Goal: Task Accomplishment & Management: Use online tool/utility

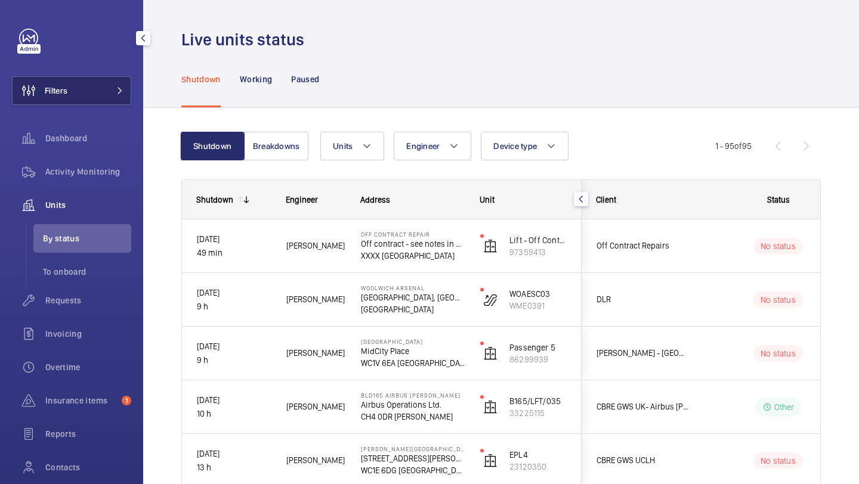
click at [73, 85] on button "Filters" at bounding box center [71, 90] width 119 height 29
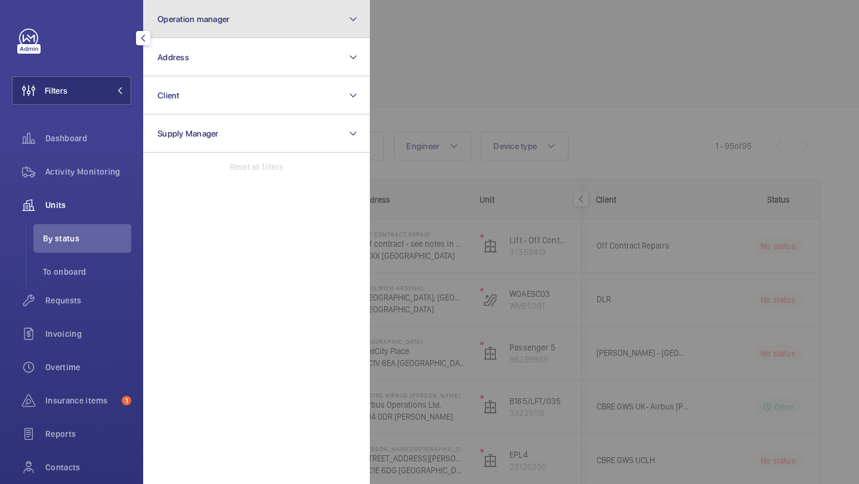
click at [165, 18] on span "Operation manager" at bounding box center [193, 19] width 72 height 10
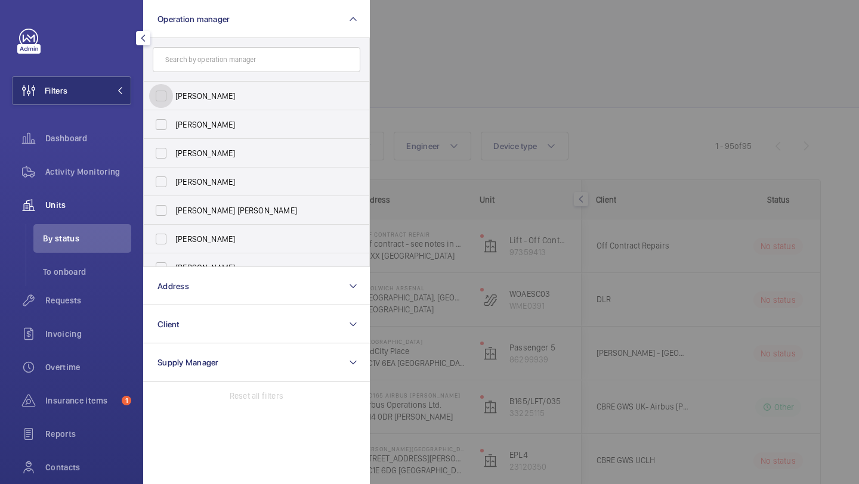
click at [167, 94] on input "[PERSON_NAME]" at bounding box center [161, 96] width 24 height 24
checkbox input "true"
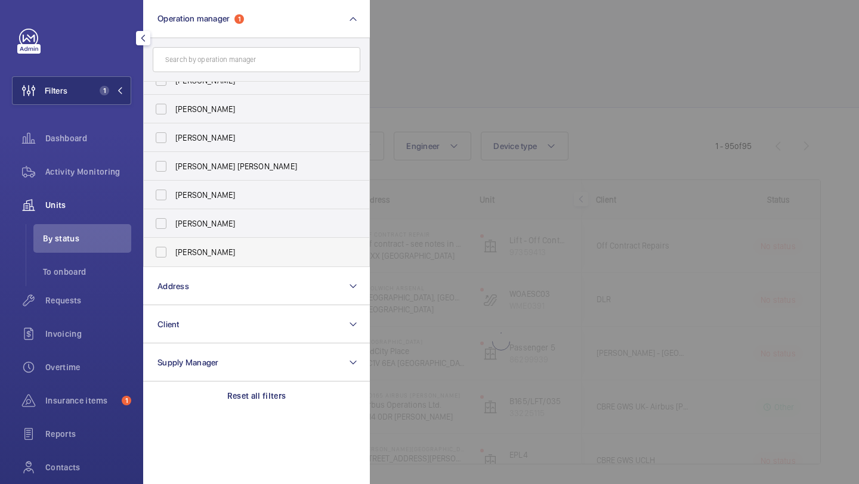
click at [191, 253] on span "[PERSON_NAME]" at bounding box center [257, 252] width 164 height 12
click at [173, 253] on input "[PERSON_NAME]" at bounding box center [161, 252] width 24 height 24
checkbox input "true"
click at [444, 89] on div at bounding box center [799, 242] width 859 height 484
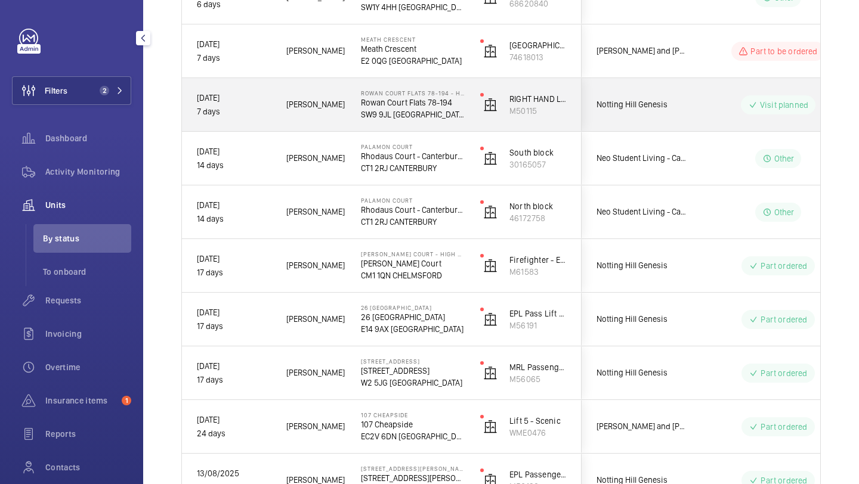
scroll to position [705, 0]
